Goal: Transaction & Acquisition: Purchase product/service

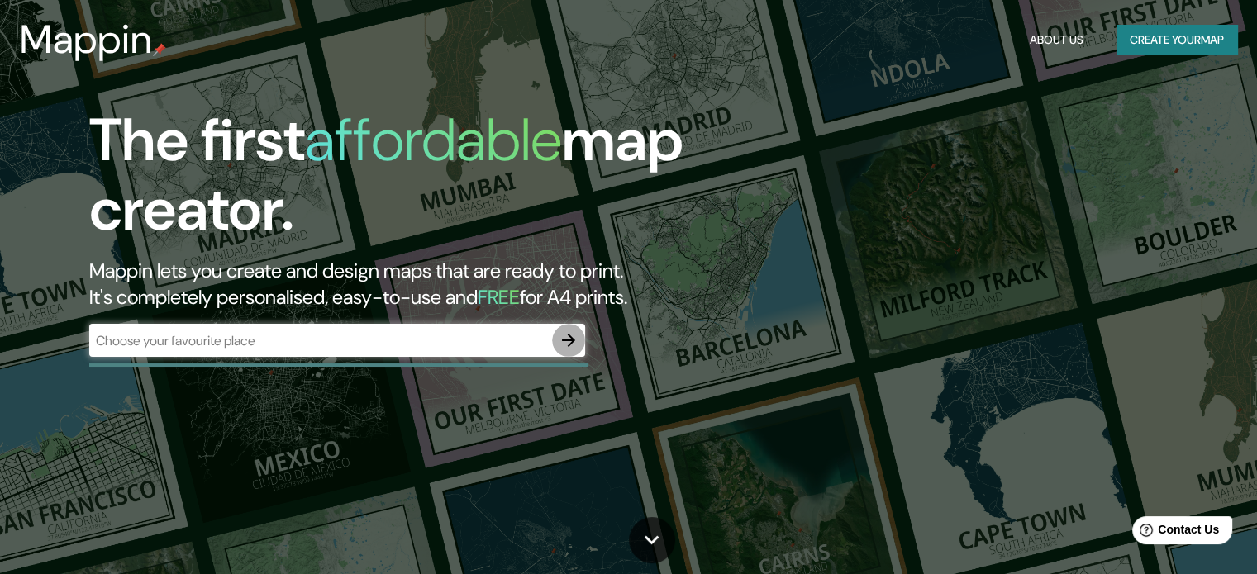
click at [569, 336] on icon "button" at bounding box center [569, 341] width 20 height 20
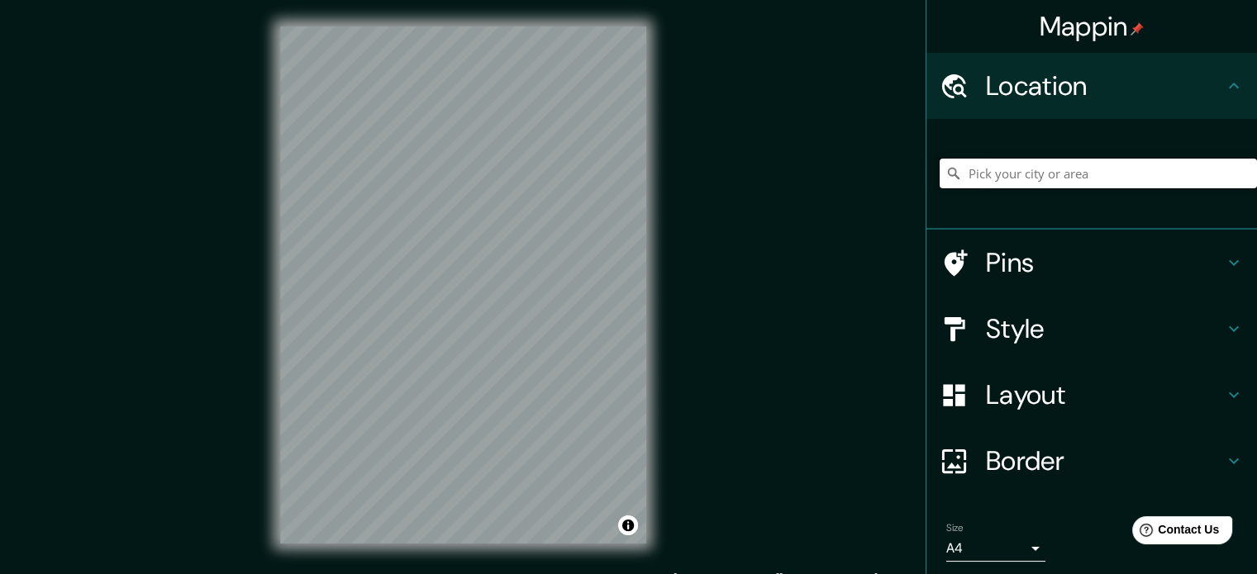
click at [985, 174] on input "Pick your city or area" at bounding box center [1098, 174] width 317 height 30
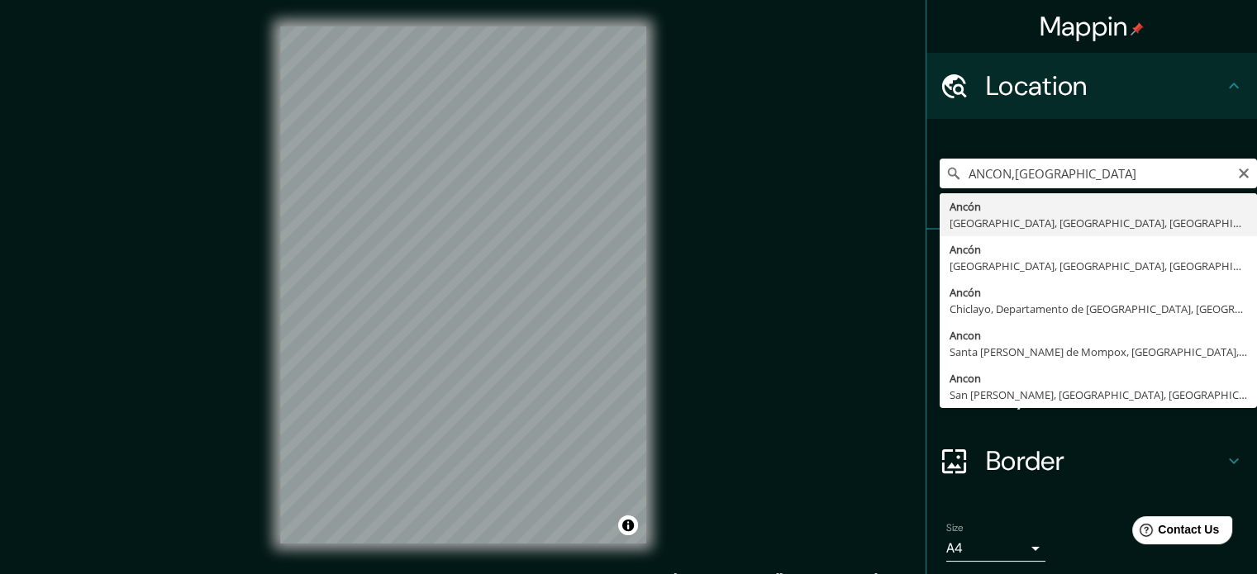
type input "Ancón, [GEOGRAPHIC_DATA], [GEOGRAPHIC_DATA], [GEOGRAPHIC_DATA]"
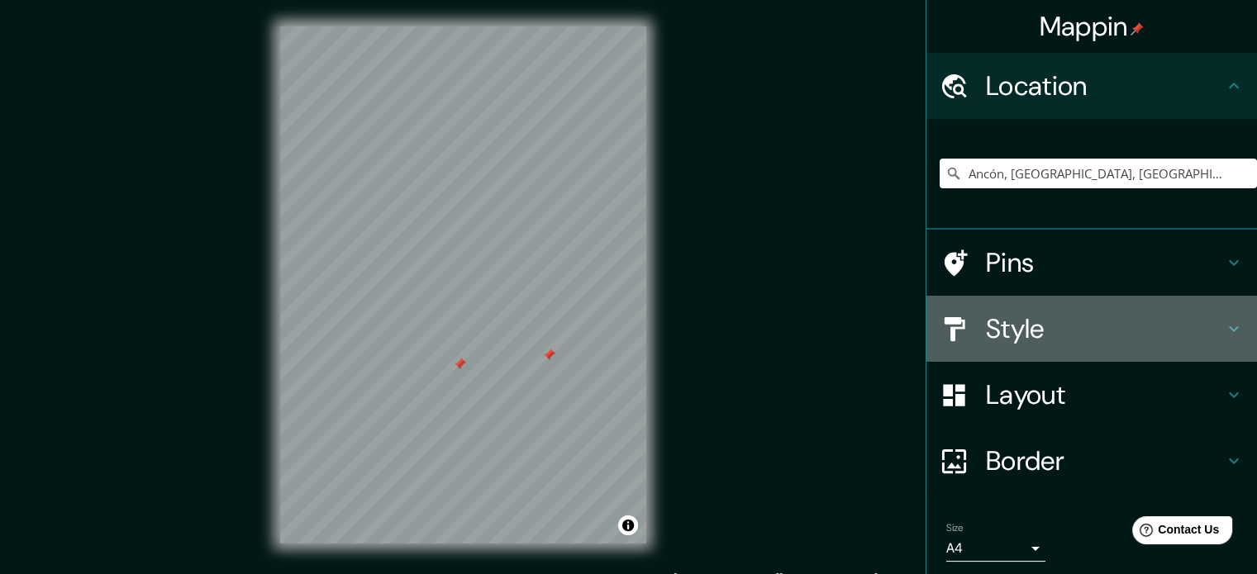
click at [986, 331] on h4 "Style" at bounding box center [1105, 328] width 238 height 33
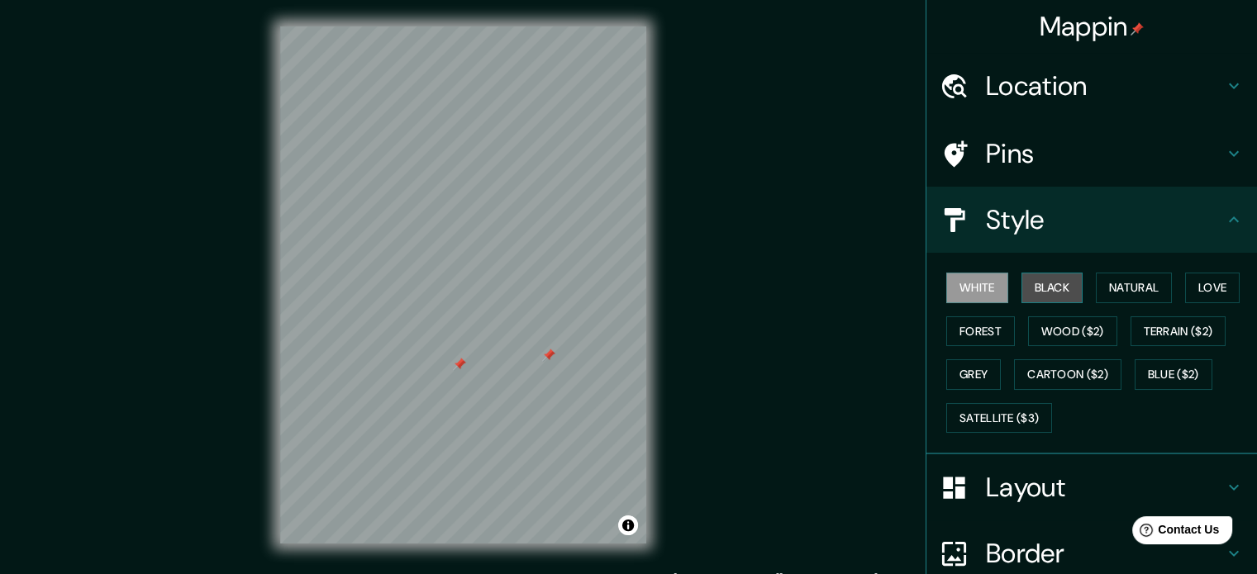
click at [1022, 293] on button "Black" at bounding box center [1052, 288] width 62 height 31
click at [987, 290] on button "White" at bounding box center [977, 288] width 62 height 31
click at [1096, 283] on button "Natural" at bounding box center [1134, 288] width 76 height 31
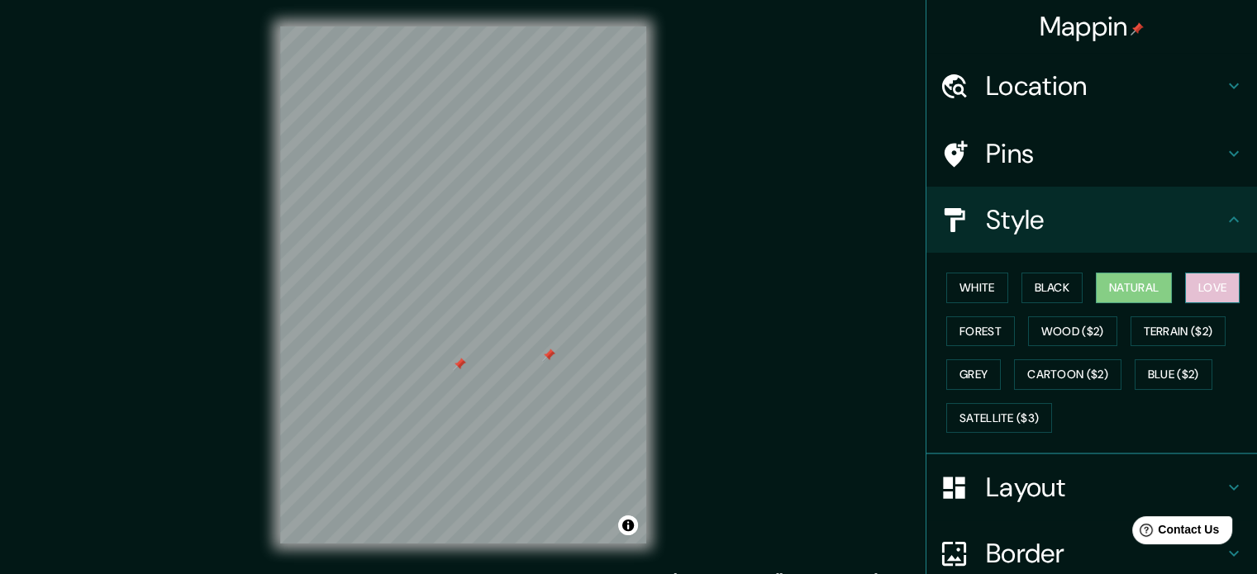
click at [1194, 280] on button "Love" at bounding box center [1212, 288] width 55 height 31
click at [975, 325] on button "Forest" at bounding box center [980, 331] width 69 height 31
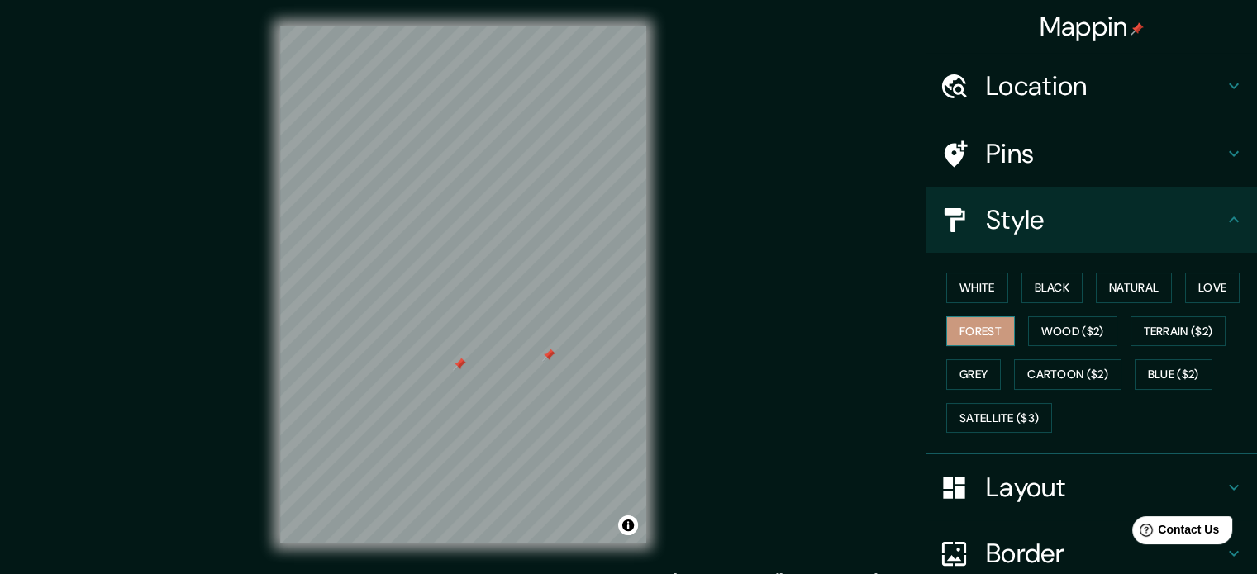
click at [975, 325] on button "Forest" at bounding box center [980, 331] width 69 height 31
click at [982, 287] on button "White" at bounding box center [977, 288] width 62 height 31
